Goal: Navigation & Orientation: Understand site structure

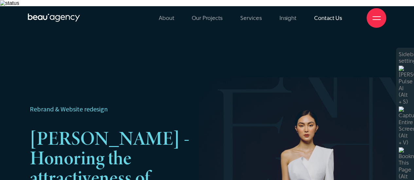
click at [329, 19] on link "Contact Us" at bounding box center [328, 18] width 28 height 36
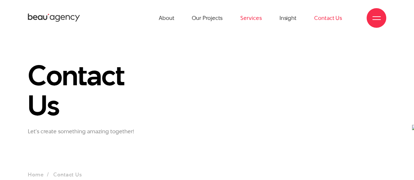
click at [249, 17] on link "Services" at bounding box center [250, 18] width 21 height 36
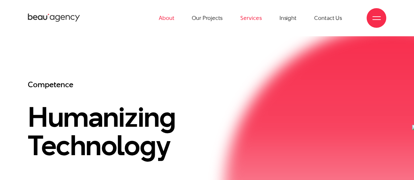
click at [166, 20] on link "About" at bounding box center [167, 18] width 16 height 36
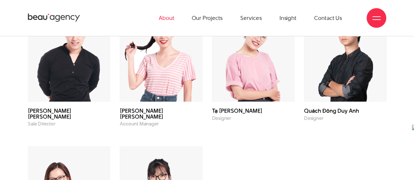
scroll to position [1864, 0]
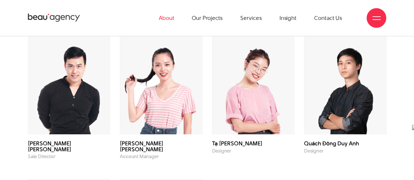
click at [346, 77] on img at bounding box center [345, 85] width 82 height 99
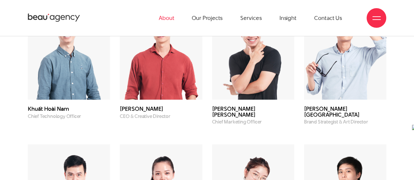
scroll to position [1700, 0]
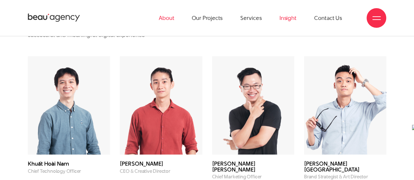
click at [289, 18] on link "Insight" at bounding box center [287, 18] width 17 height 36
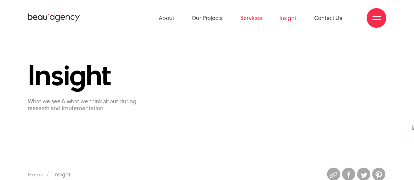
click at [251, 19] on link "Services" at bounding box center [250, 18] width 21 height 36
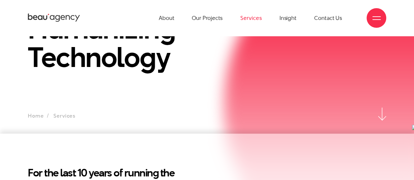
scroll to position [163, 0]
